Goal: Information Seeking & Learning: Learn about a topic

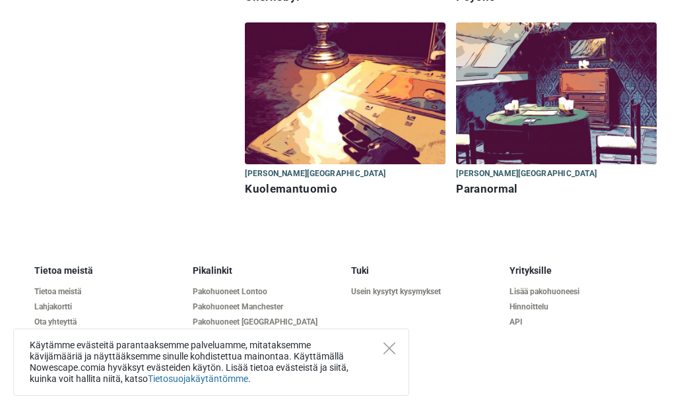
scroll to position [353, 0]
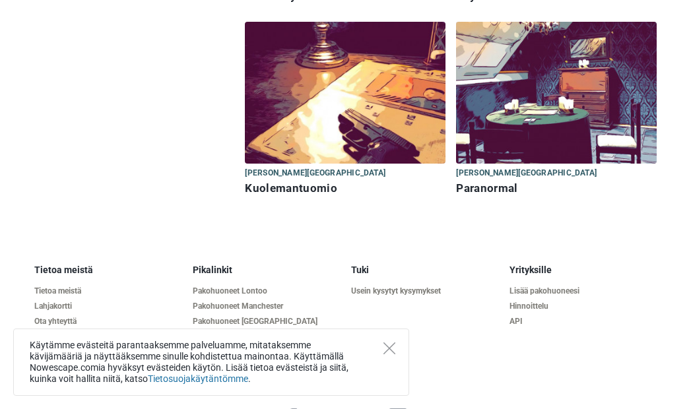
click at [288, 186] on h6 "Kuolemantuomio" at bounding box center [345, 188] width 201 height 14
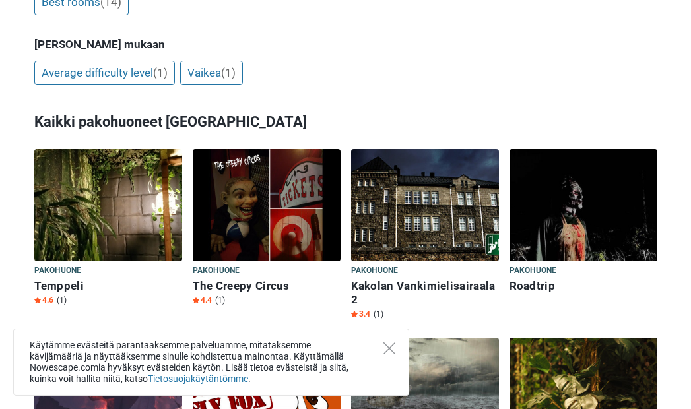
scroll to position [541, 0]
click at [55, 279] on h6 "Temppeli" at bounding box center [108, 286] width 148 height 14
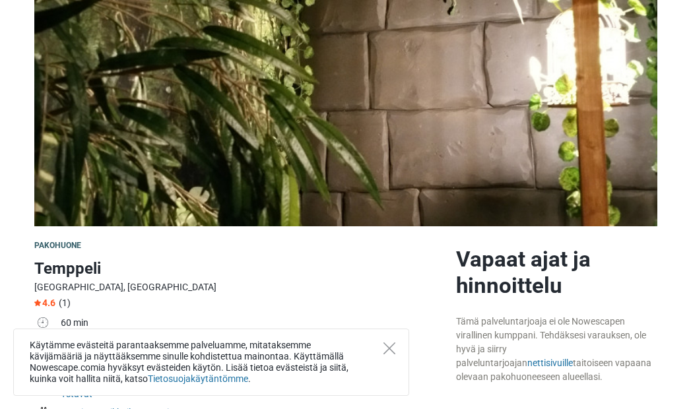
scroll to position [174, 0]
